Goal: Information Seeking & Learning: Learn about a topic

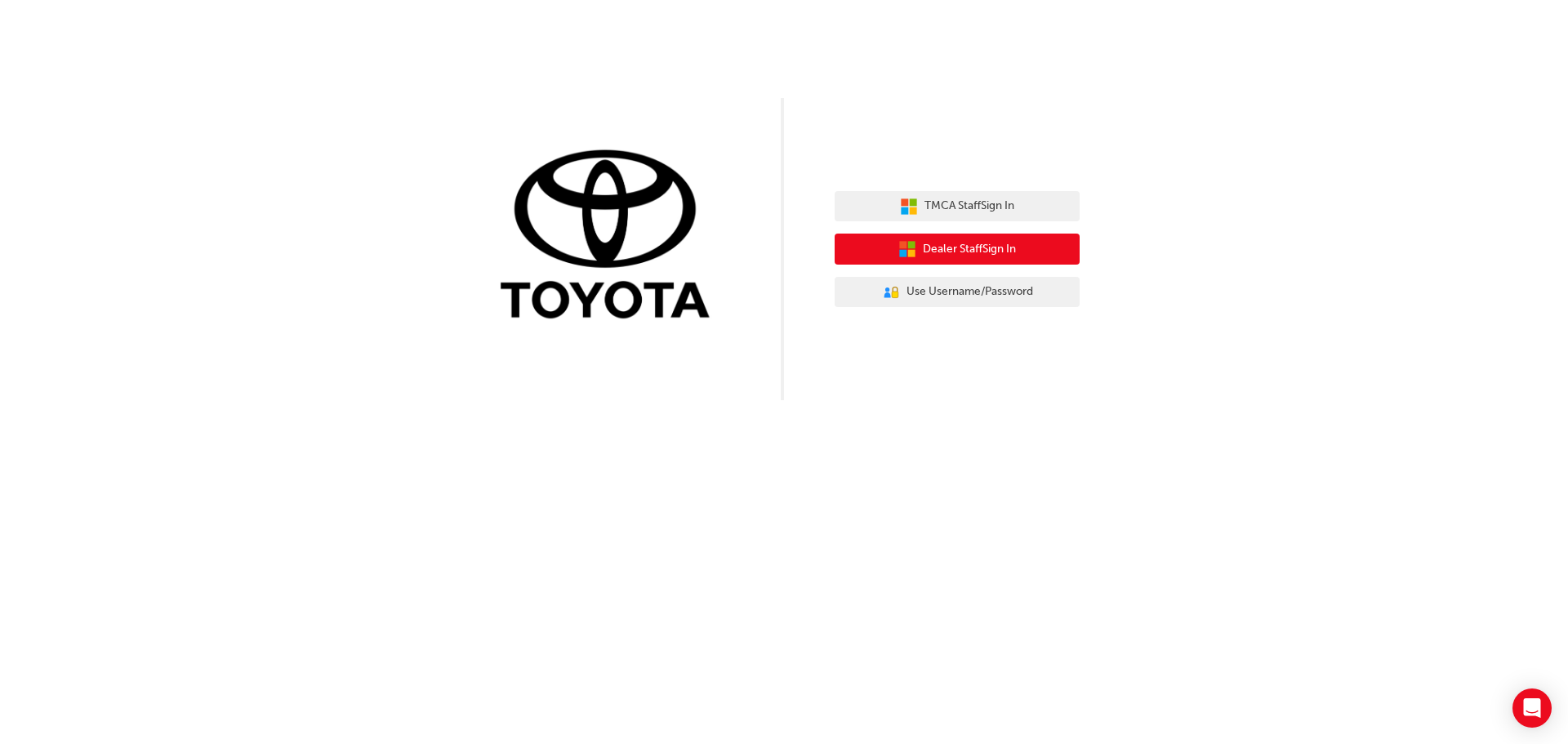
click at [947, 255] on span "Dealer Staff Sign In" at bounding box center [969, 250] width 93 height 18
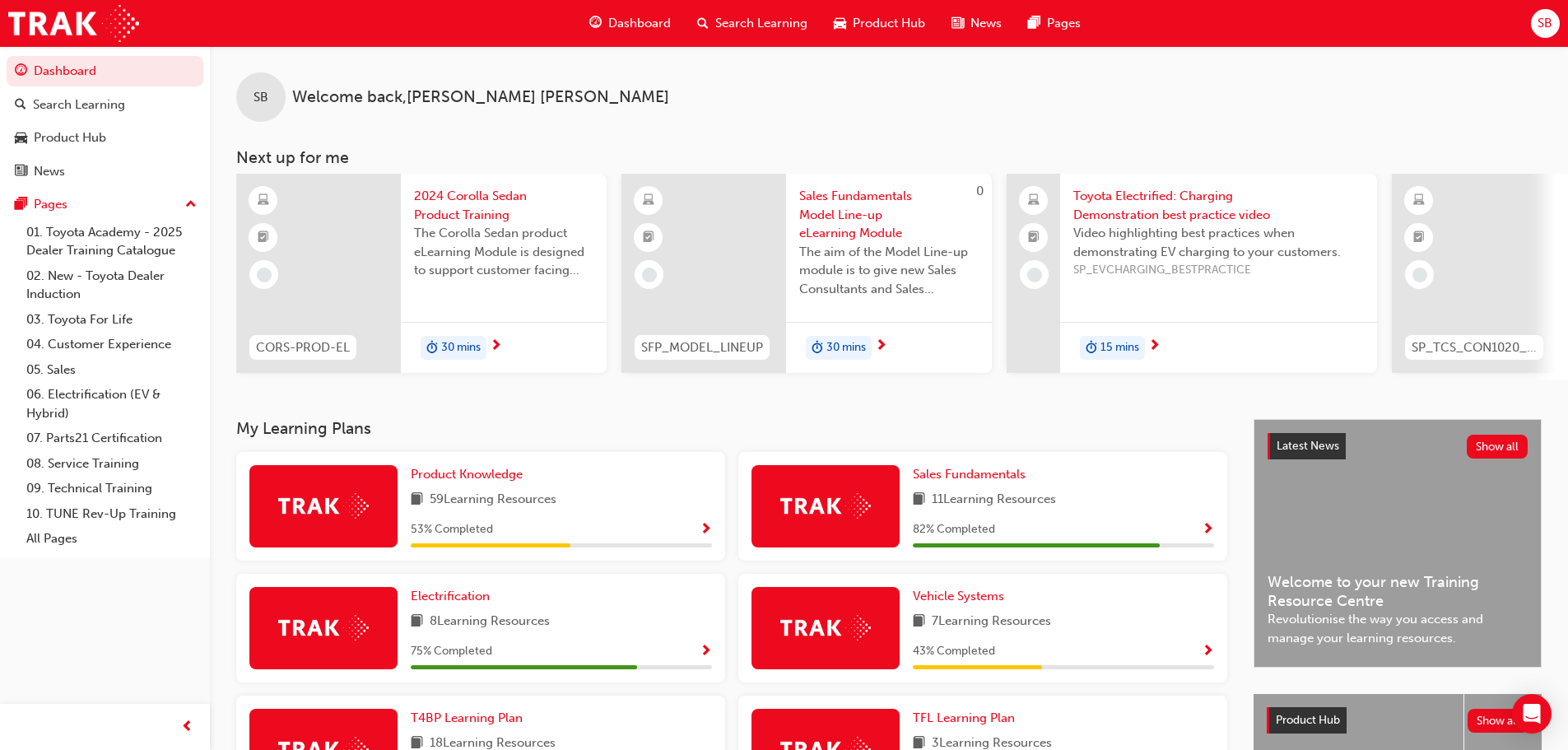
click at [633, 27] on span "Dashboard" at bounding box center [640, 23] width 62 height 19
click at [476, 198] on span "2024 Corolla Sedan Product Training" at bounding box center [503, 205] width 180 height 37
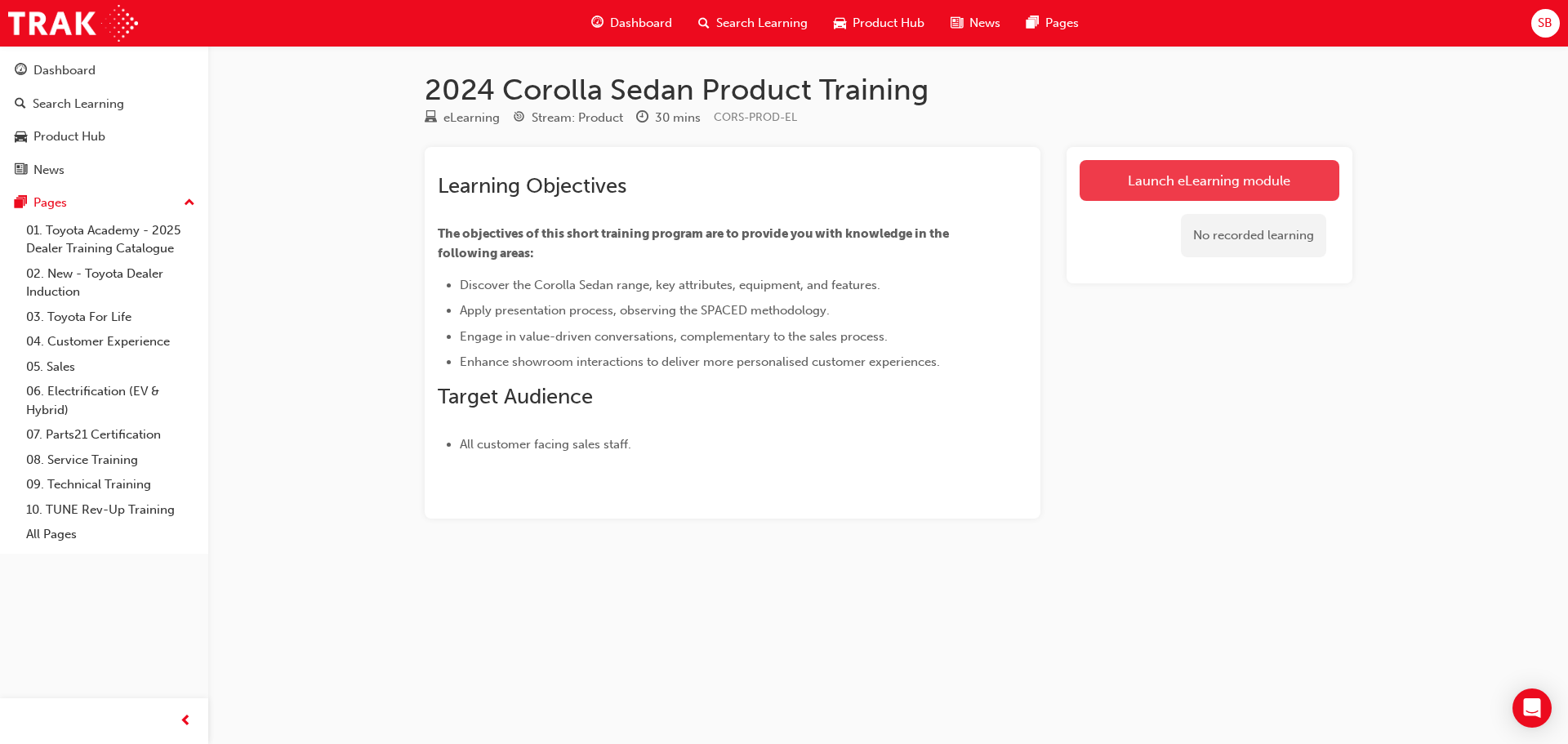
click at [1228, 173] on link "Launch eLearning module" at bounding box center [1209, 180] width 260 height 41
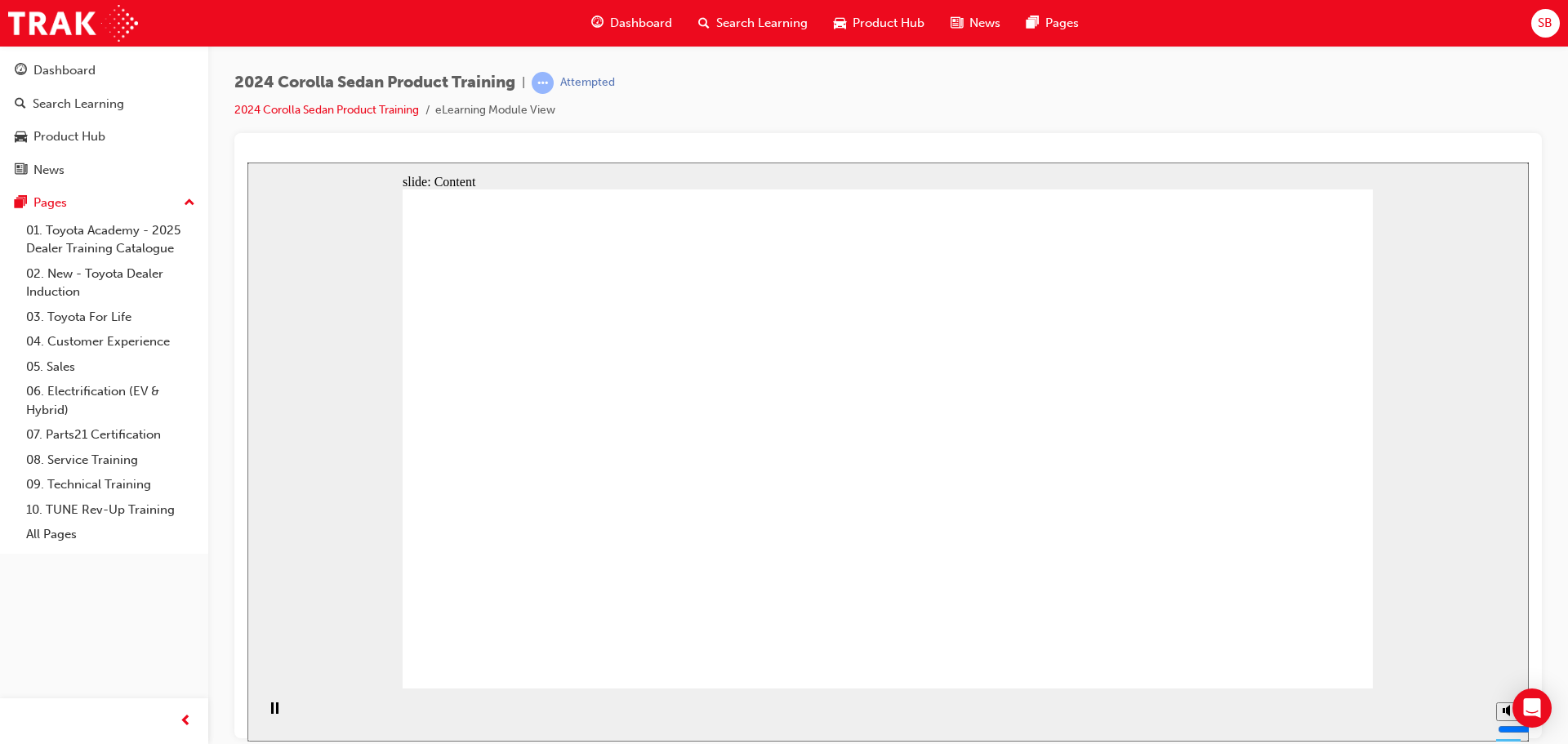
drag, startPoint x: 1250, startPoint y: 639, endPoint x: 1290, endPoint y: 642, distance: 40.1
